Goal: Task Accomplishment & Management: Manage account settings

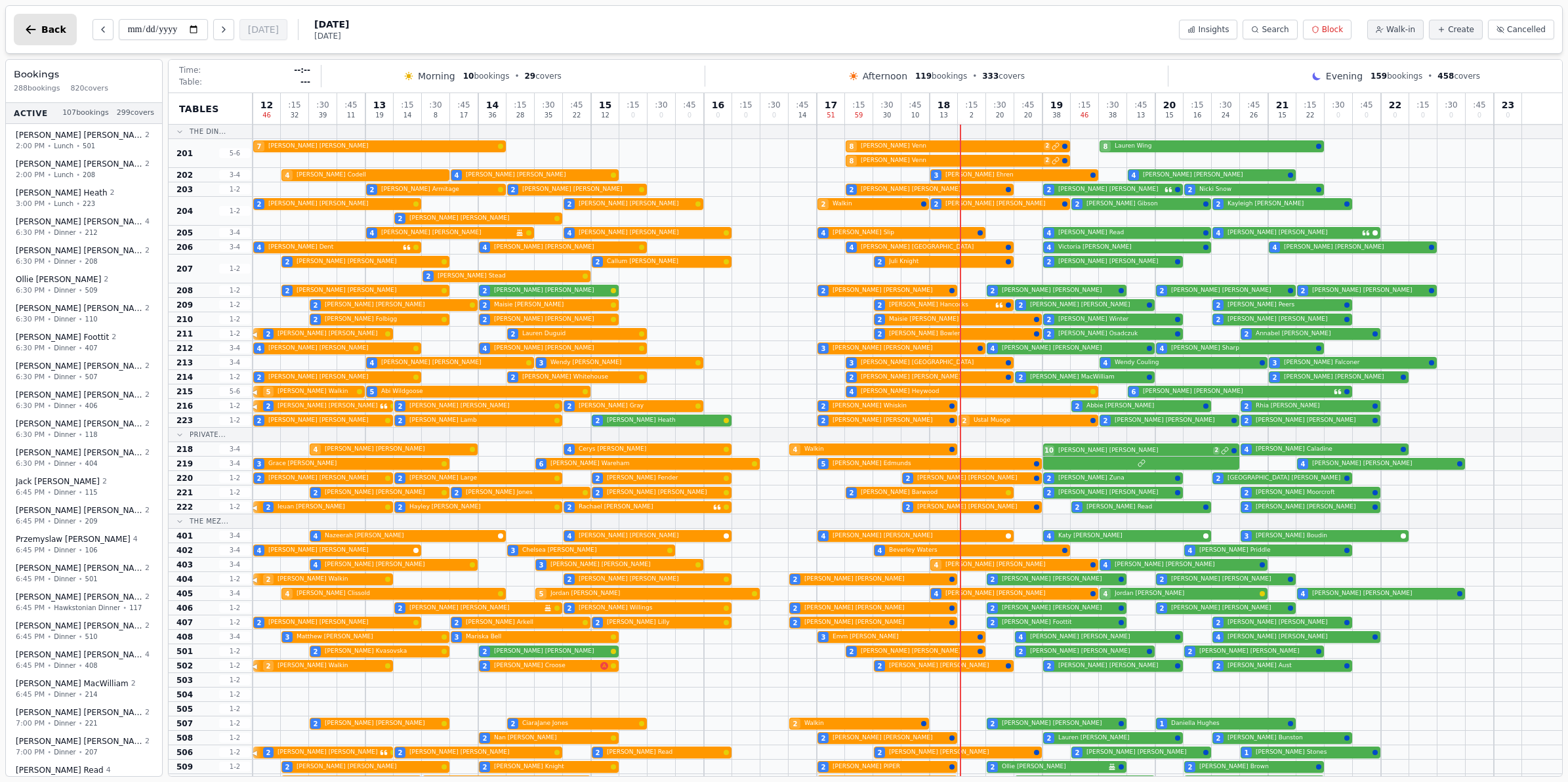
click at [37, 26] on icon "button" at bounding box center [30, 29] width 13 height 13
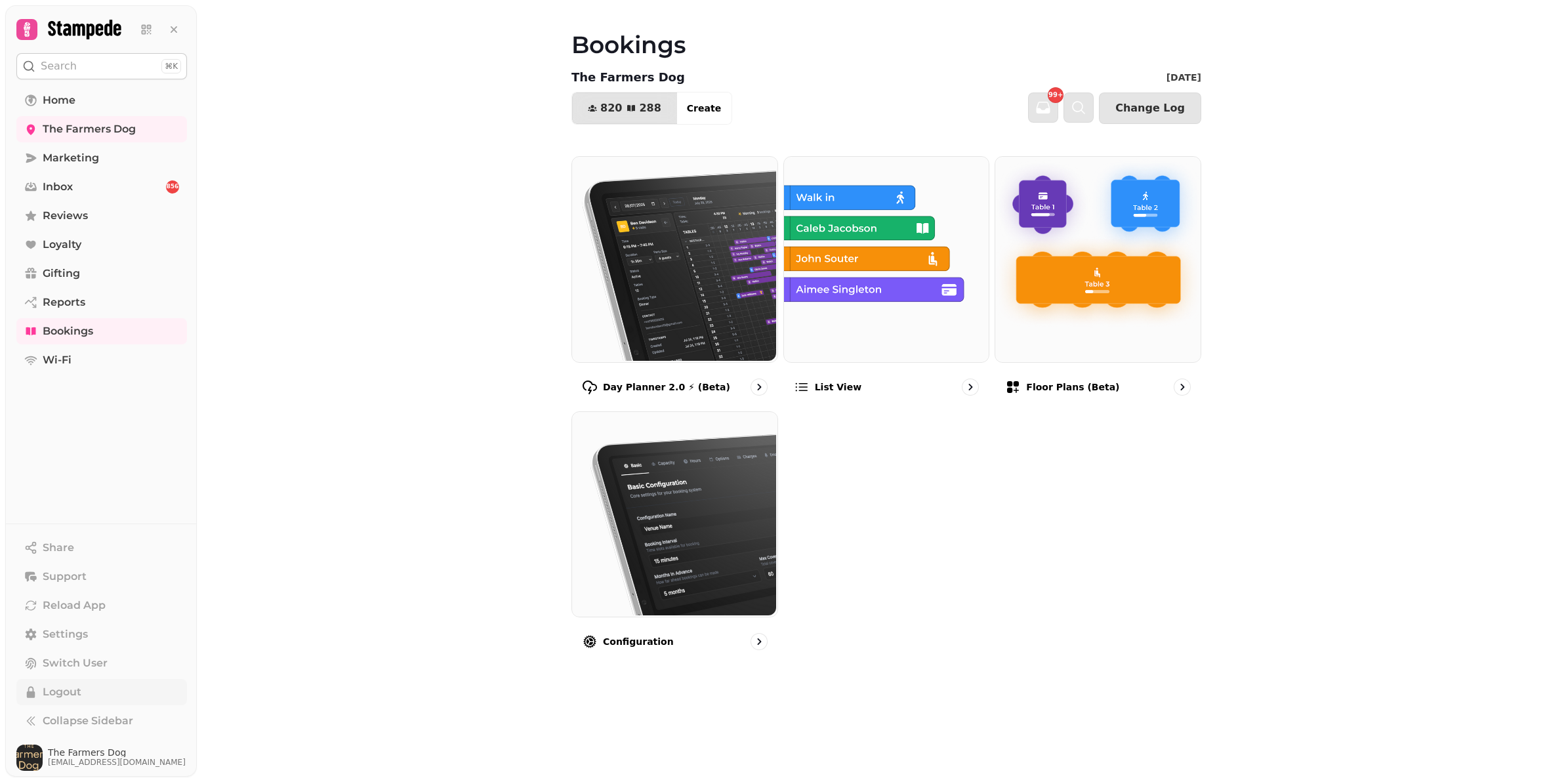
click at [86, 693] on button "Logout" at bounding box center [101, 691] width 170 height 26
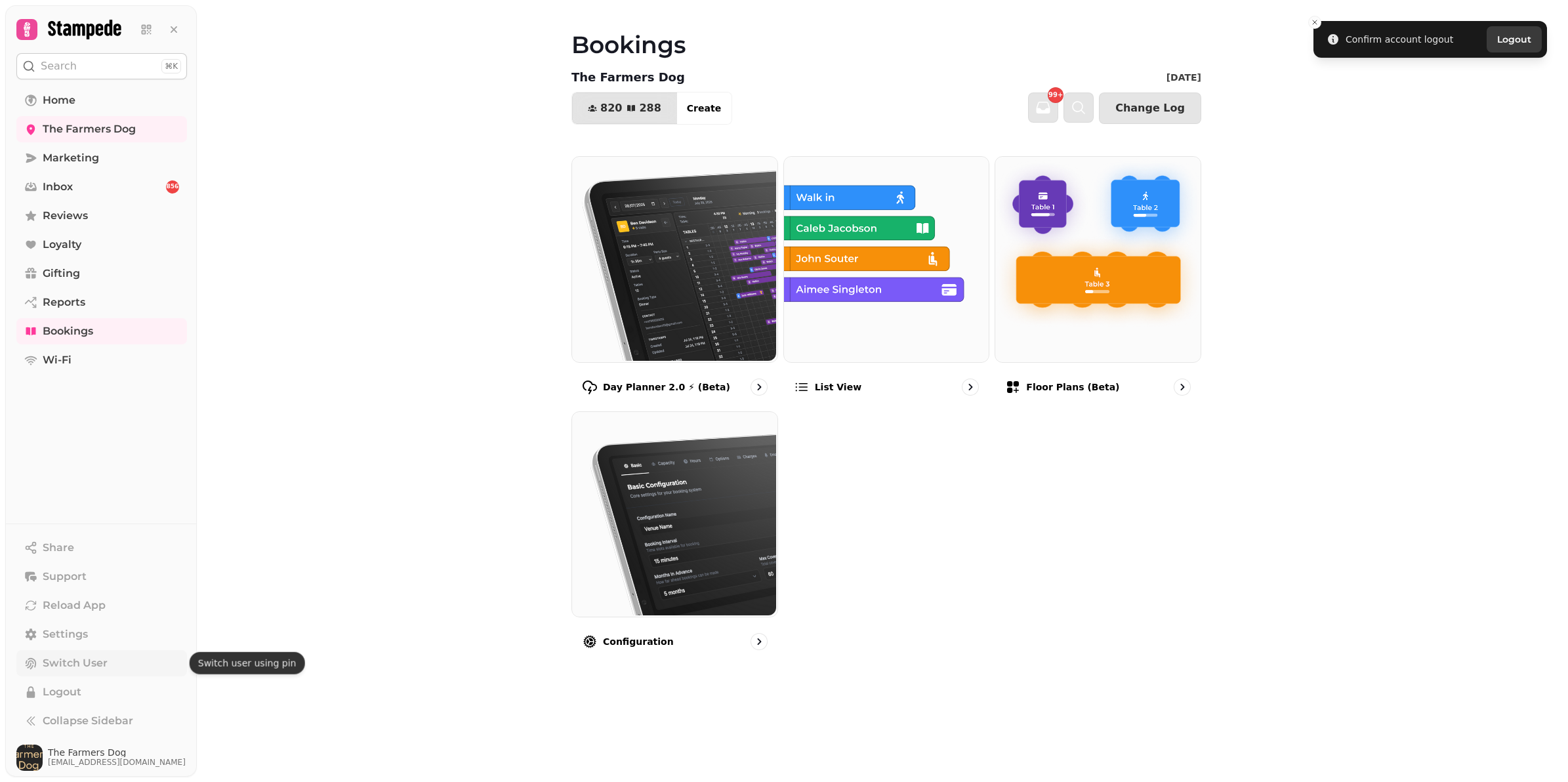
click at [74, 654] on button "Switch User" at bounding box center [101, 663] width 170 height 26
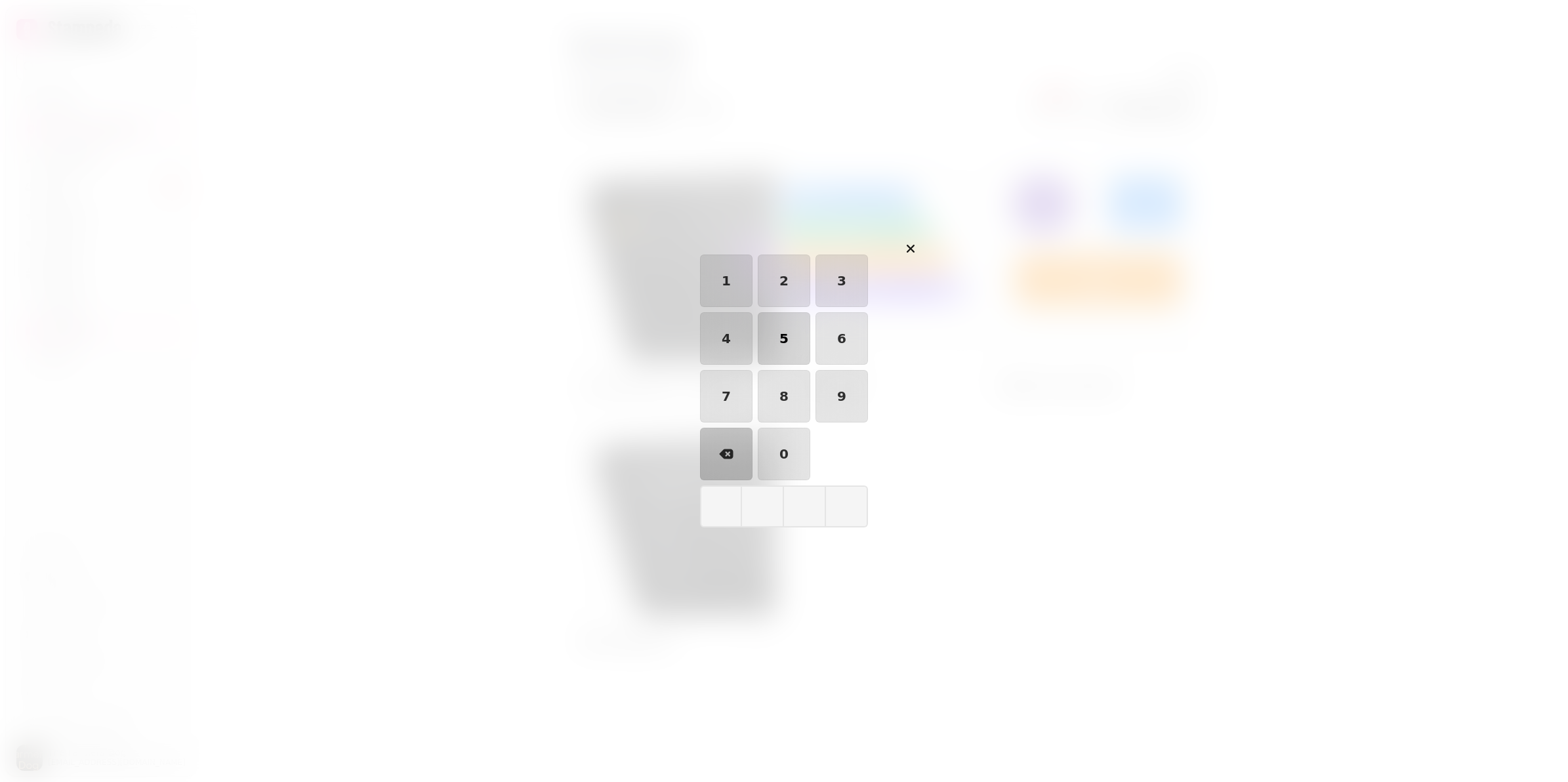
drag, startPoint x: 782, startPoint y: 273, endPoint x: 788, endPoint y: 364, distance: 91.2
click at [785, 273] on button "2" at bounding box center [783, 281] width 53 height 53
click at [771, 458] on button "0" at bounding box center [783, 453] width 53 height 53
click at [770, 460] on button "0" at bounding box center [783, 453] width 53 height 53
click at [788, 293] on button "2" at bounding box center [783, 281] width 53 height 53
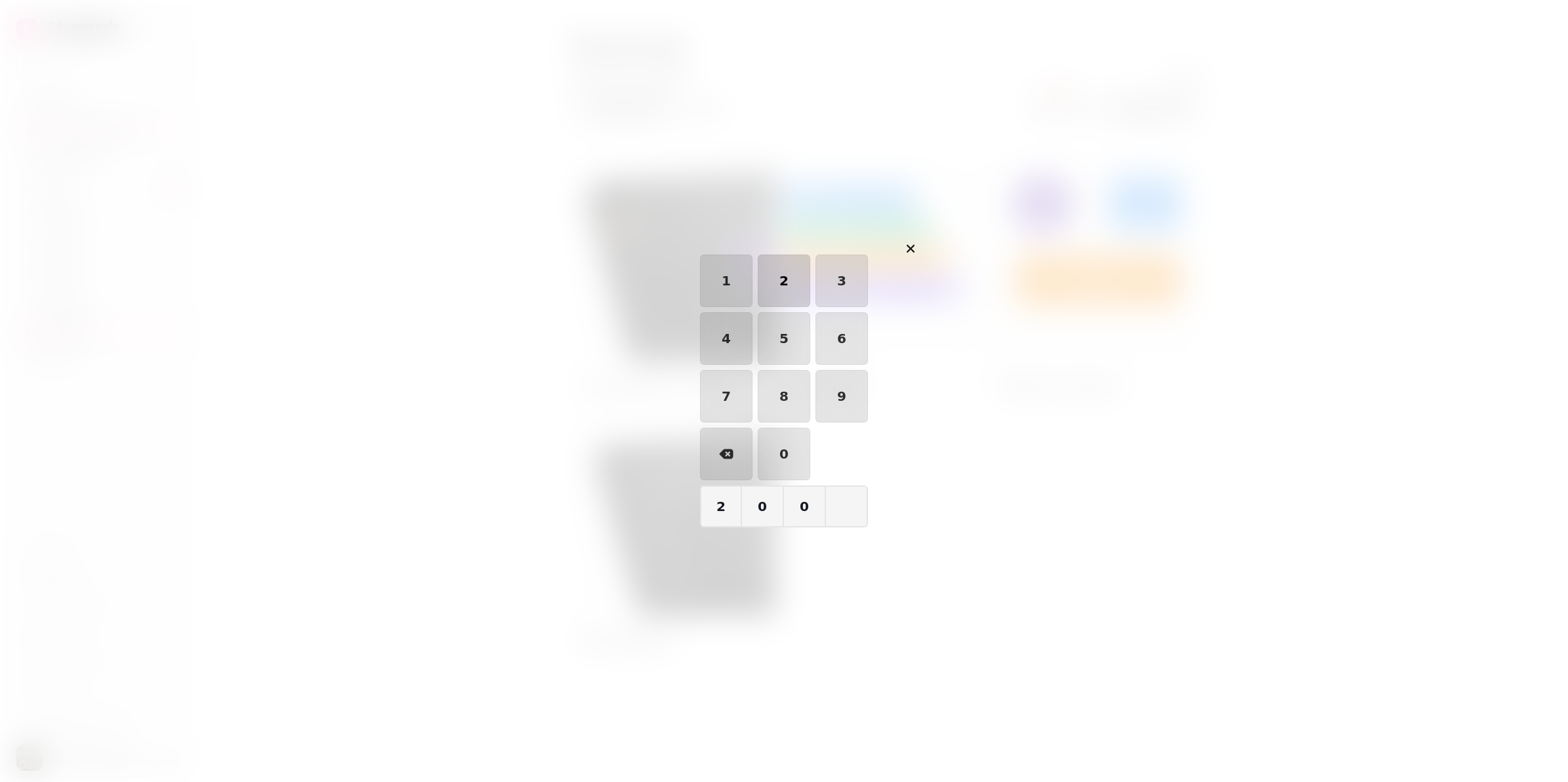
type input "****"
